Goal: Transaction & Acquisition: Subscribe to service/newsletter

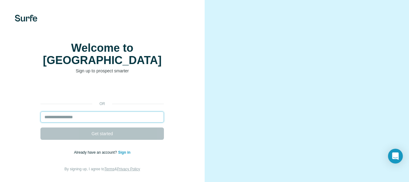
click at [54, 115] on input "email" at bounding box center [101, 117] width 123 height 11
type input "**********"
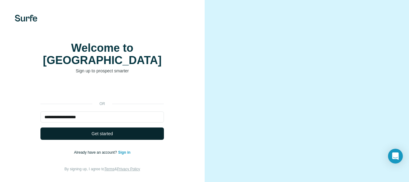
click at [79, 131] on button "Get started" at bounding box center [101, 134] width 123 height 12
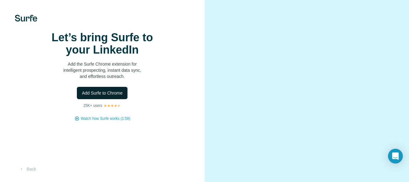
click at [109, 96] on span "Add Surfe to Chrome" at bounding box center [102, 93] width 41 height 6
